Goal: Transaction & Acquisition: Purchase product/service

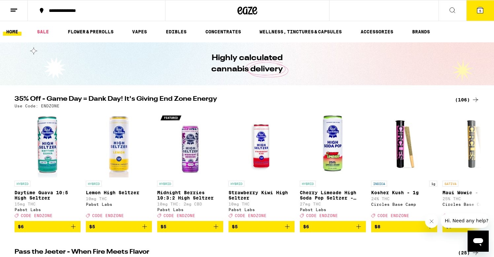
click at [451, 7] on icon at bounding box center [452, 10] width 8 height 8
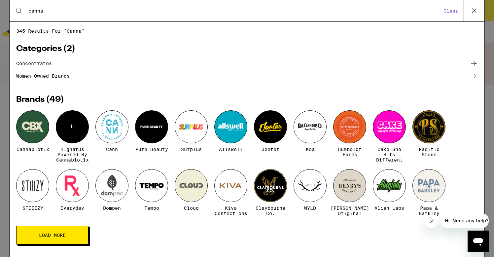
type input "cannab"
